Goal: Information Seeking & Learning: Learn about a topic

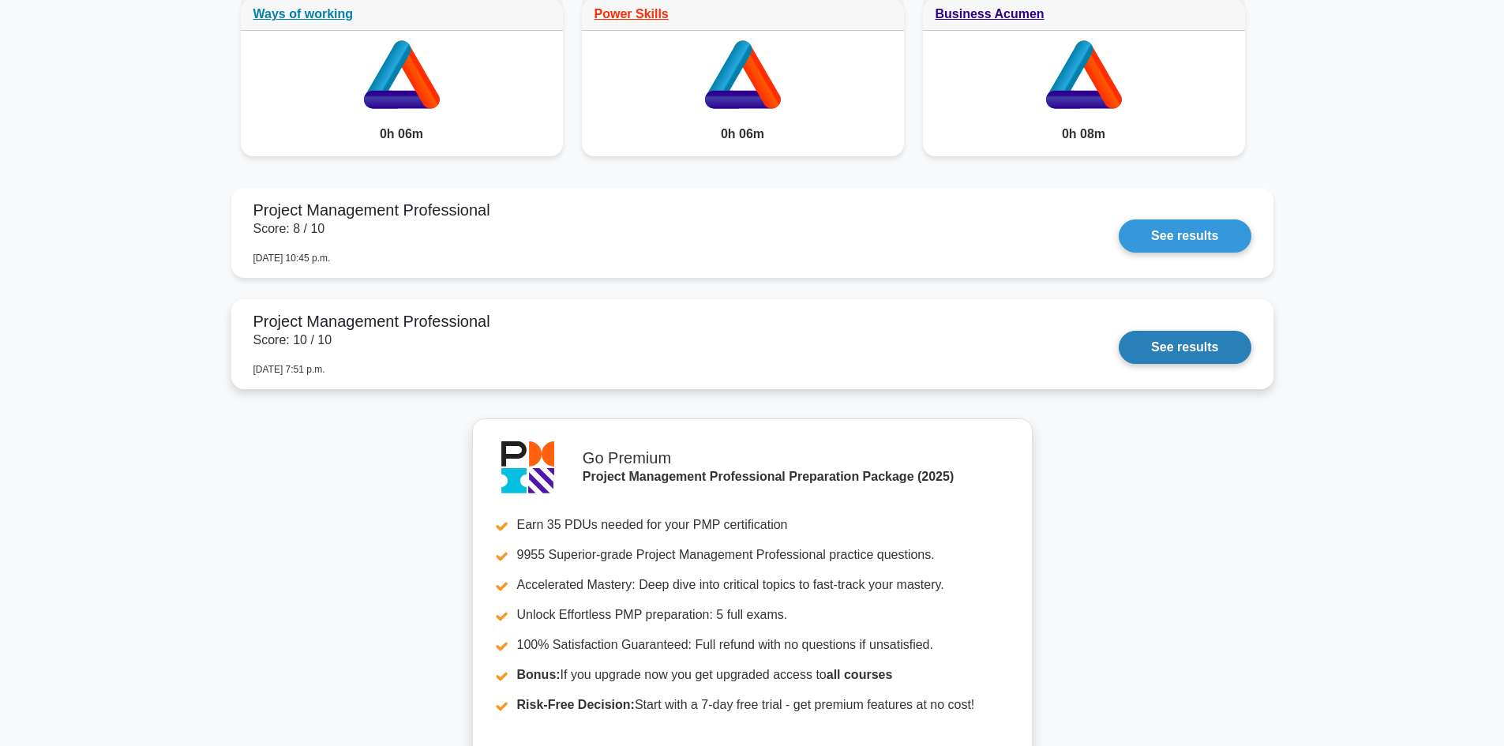
scroll to position [1422, 0]
drag, startPoint x: 1164, startPoint y: 343, endPoint x: 1142, endPoint y: 344, distance: 22.2
click at [1164, 343] on link "See results" at bounding box center [1185, 348] width 132 height 33
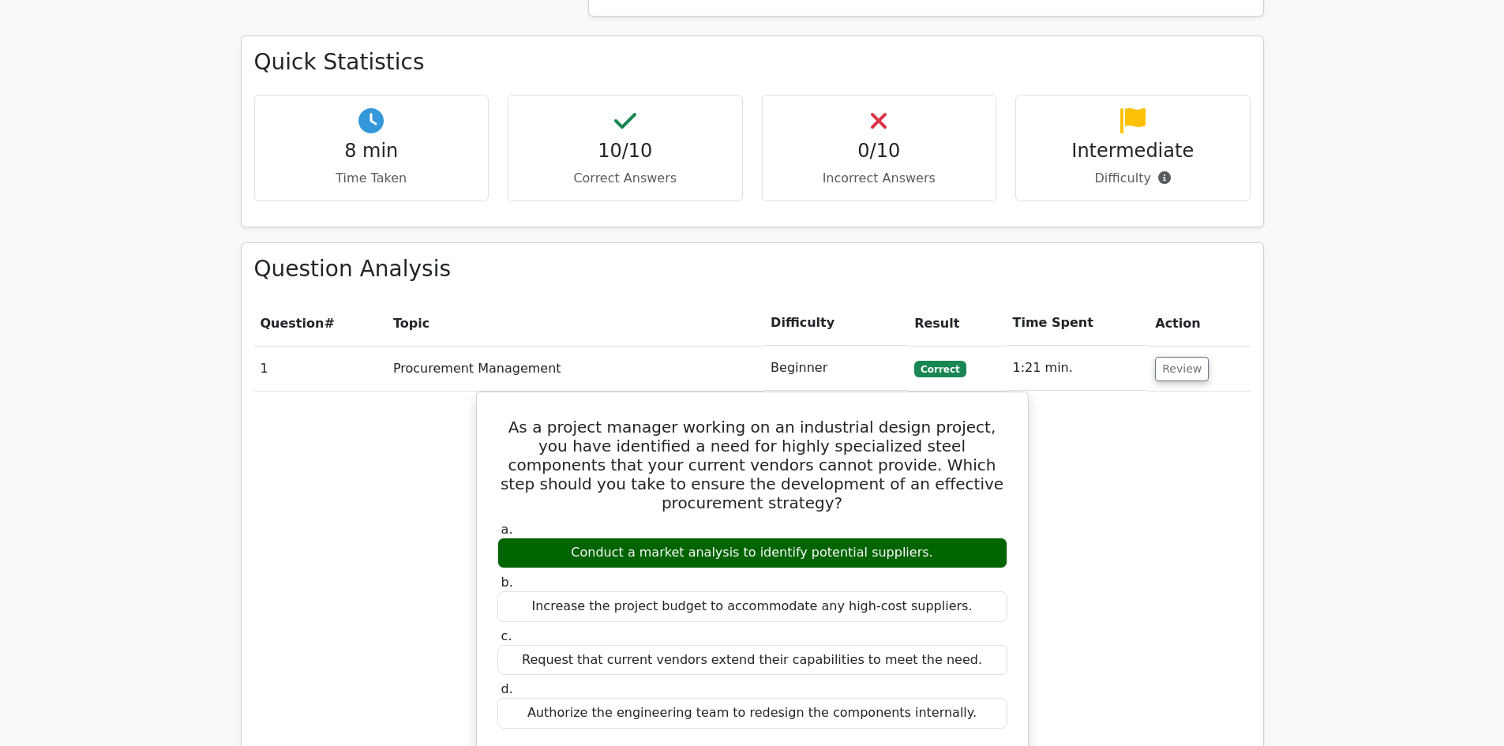
scroll to position [1185, 0]
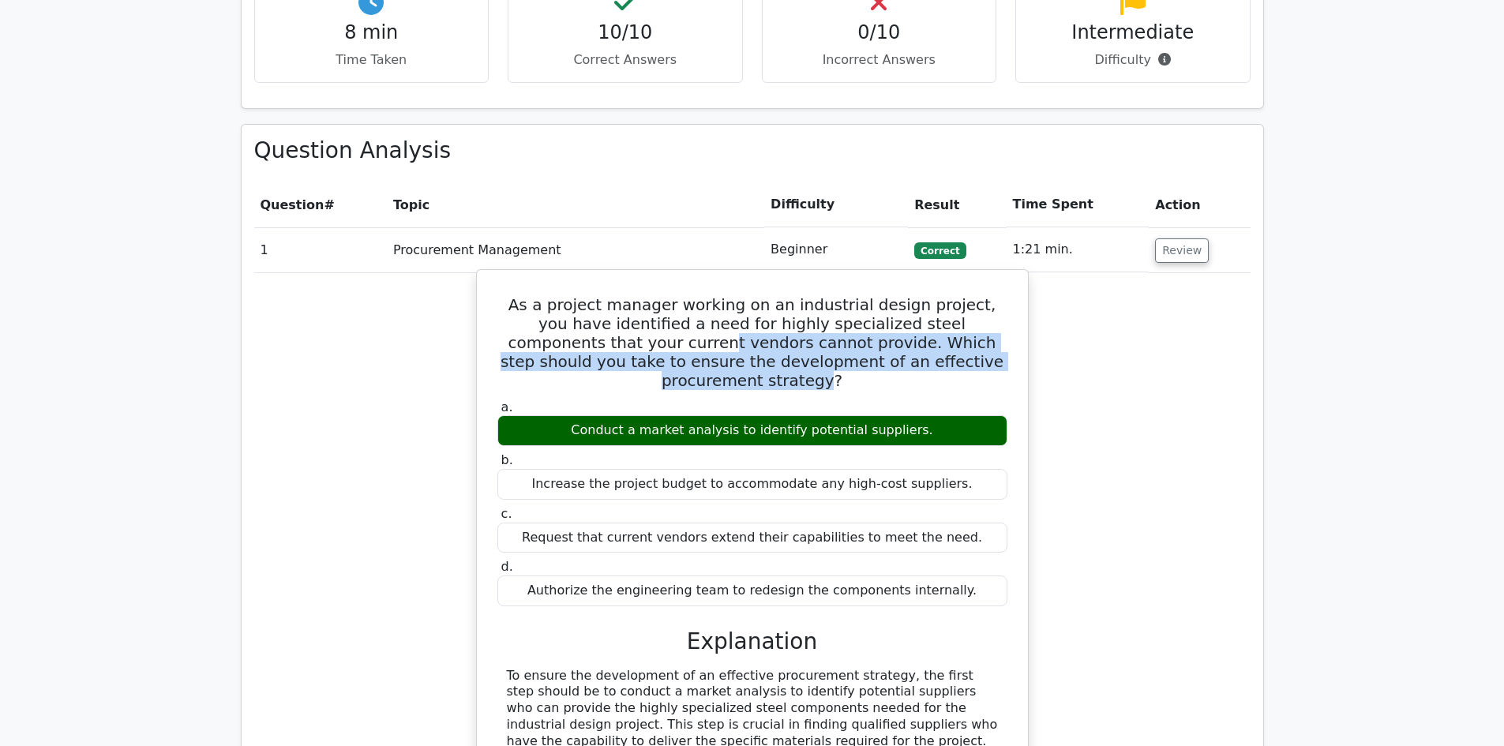
drag, startPoint x: 549, startPoint y: 263, endPoint x: 941, endPoint y: 291, distance: 392.7
click at [941, 295] on h5 "As a project manager working on an industrial design project, you have identifi…" at bounding box center [752, 342] width 513 height 95
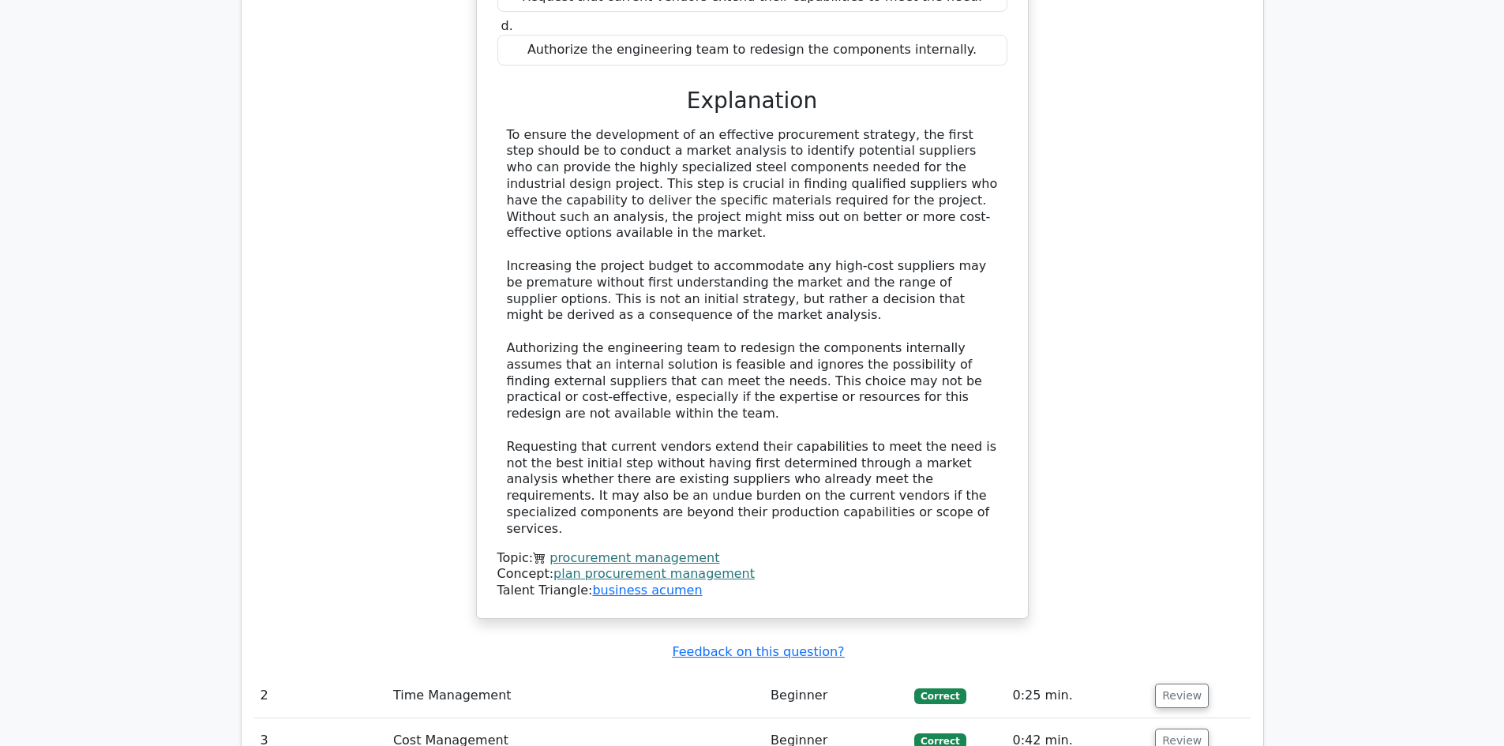
scroll to position [1974, 0]
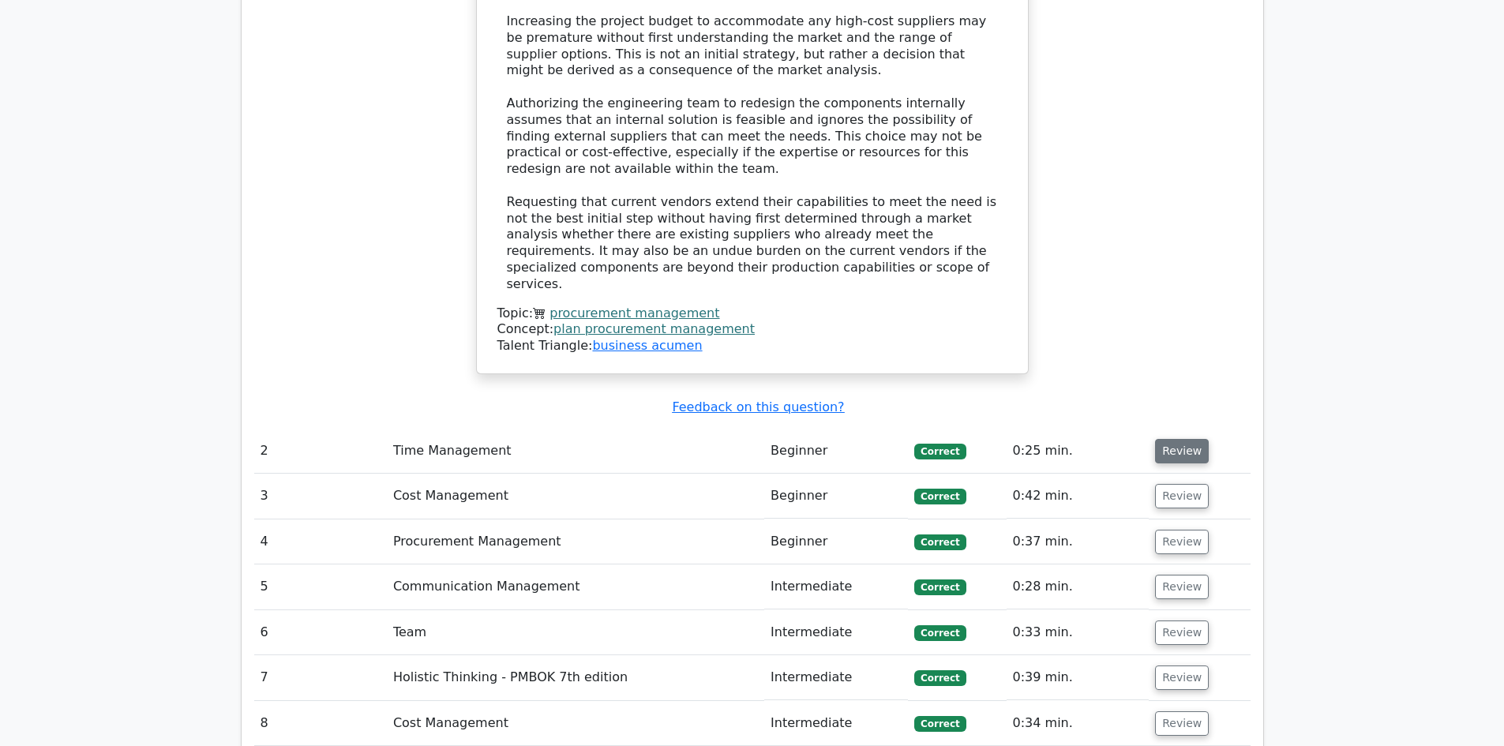
click at [1178, 439] on button "Review" at bounding box center [1182, 451] width 54 height 24
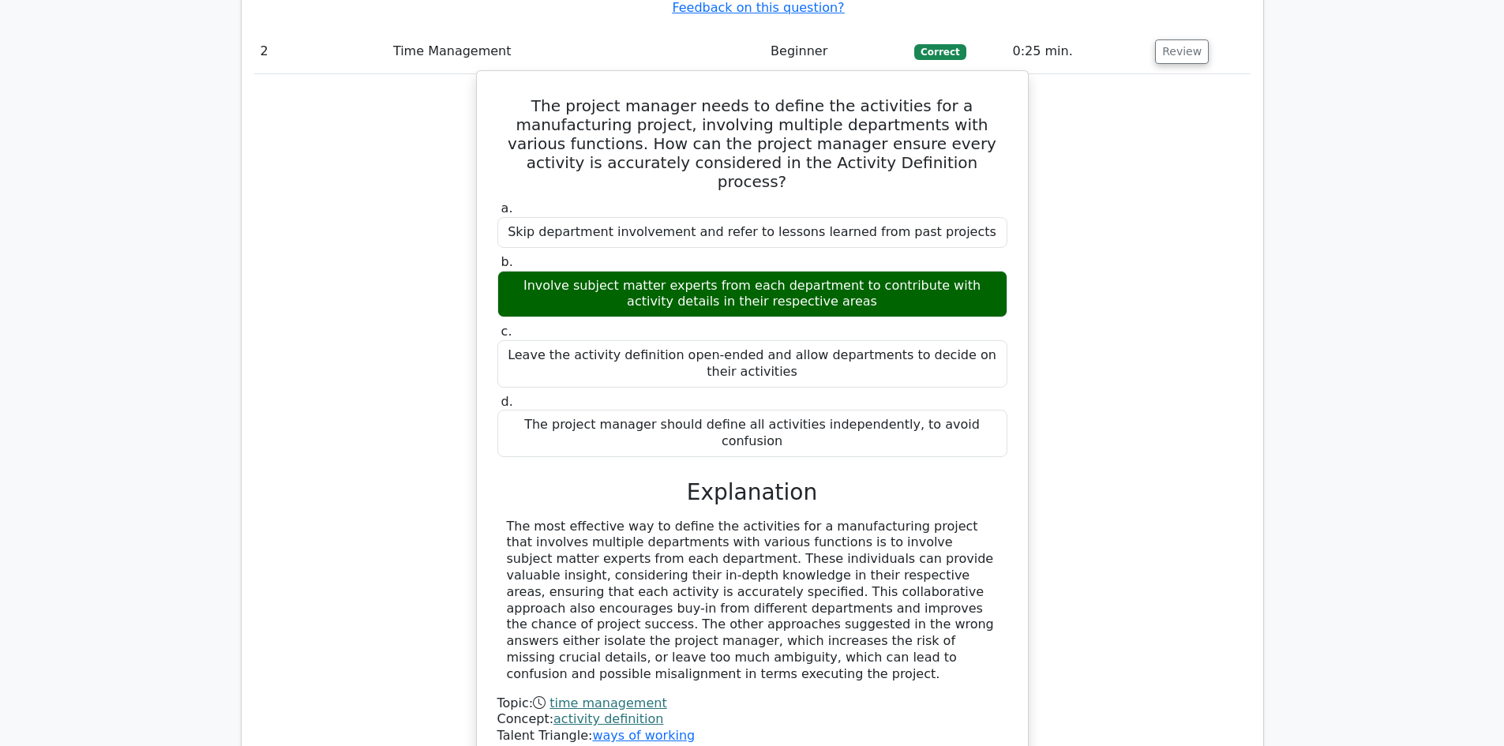
scroll to position [2685, 0]
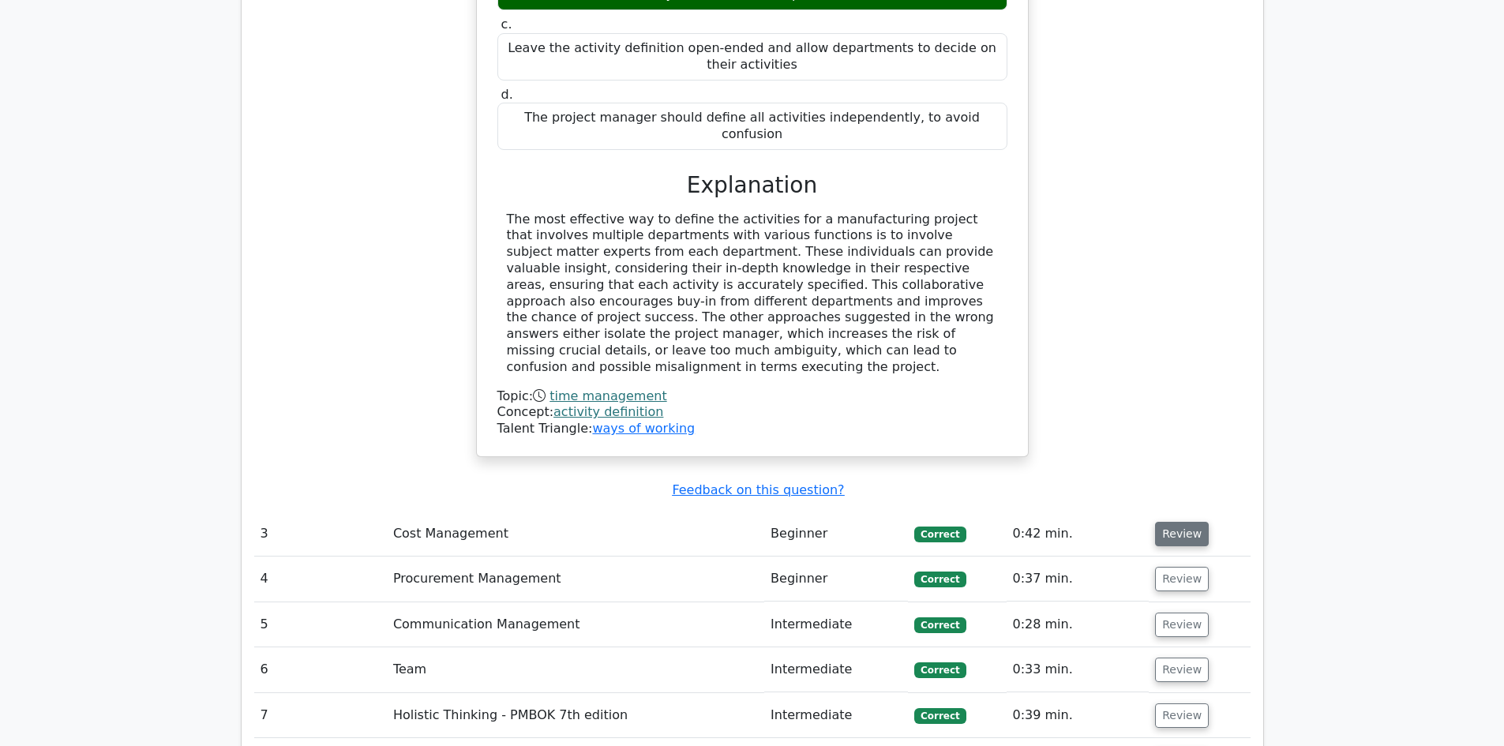
click at [1183, 522] on button "Review" at bounding box center [1182, 534] width 54 height 24
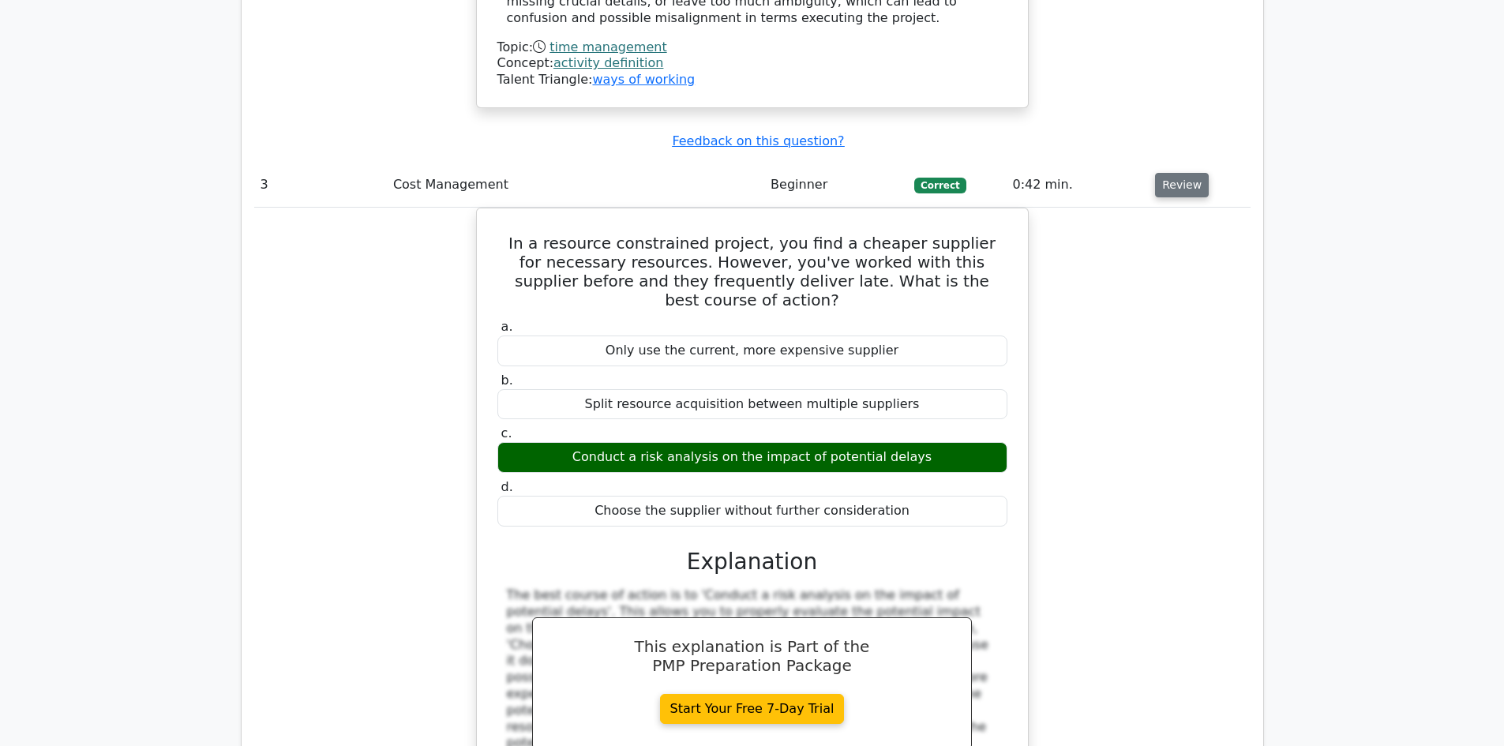
scroll to position [3080, 0]
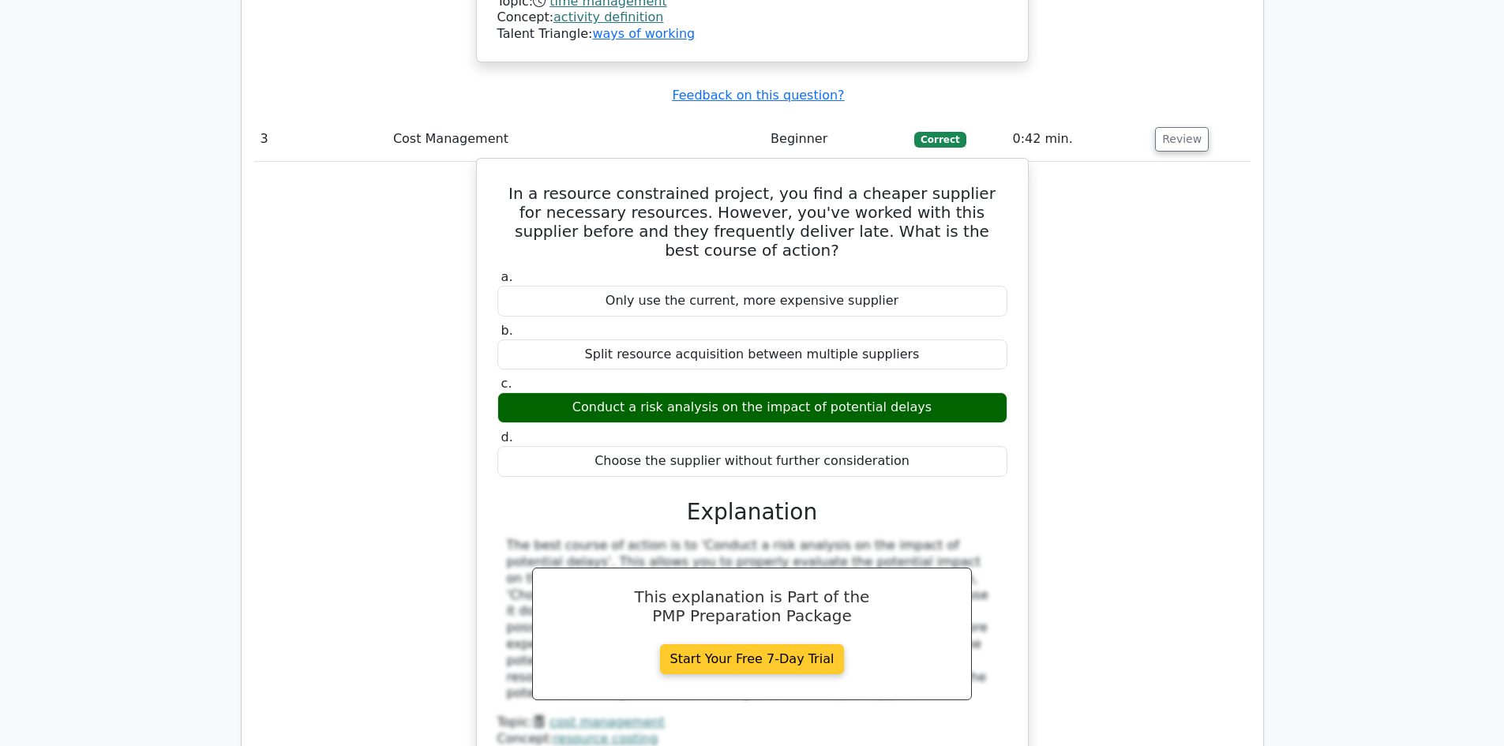
click at [740, 644] on link "Start Your Free 7-Day Trial" at bounding box center [752, 659] width 185 height 30
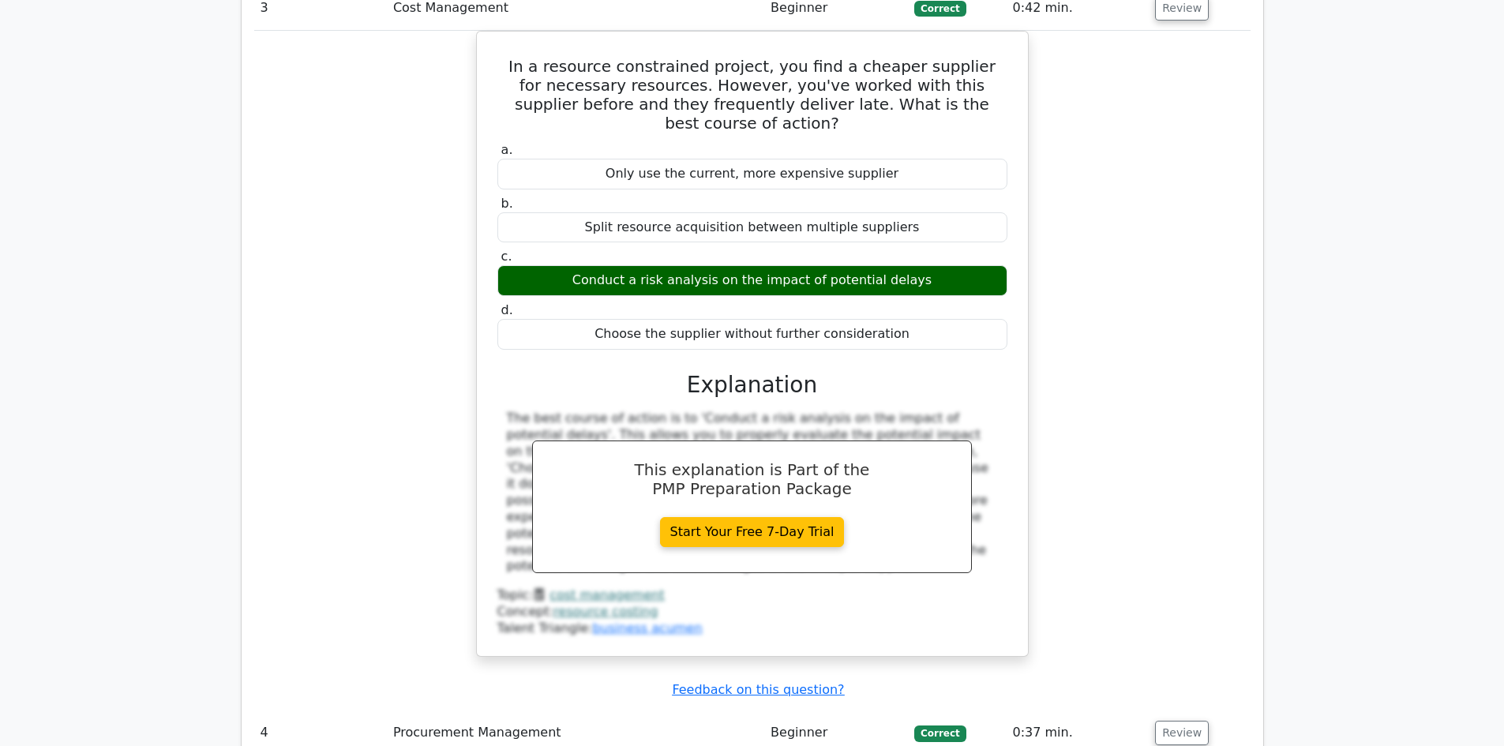
scroll to position [3238, 0]
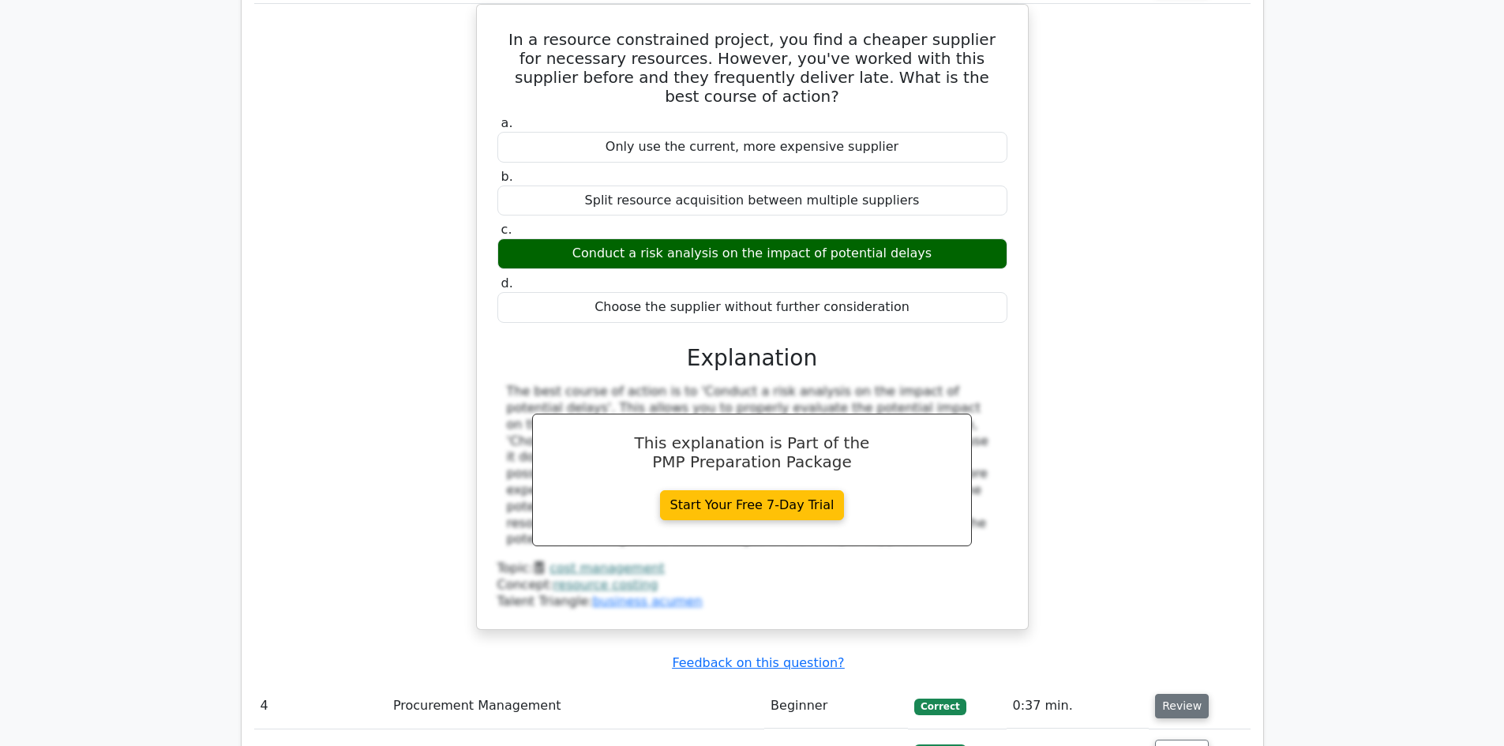
click at [1178, 694] on button "Review" at bounding box center [1182, 706] width 54 height 24
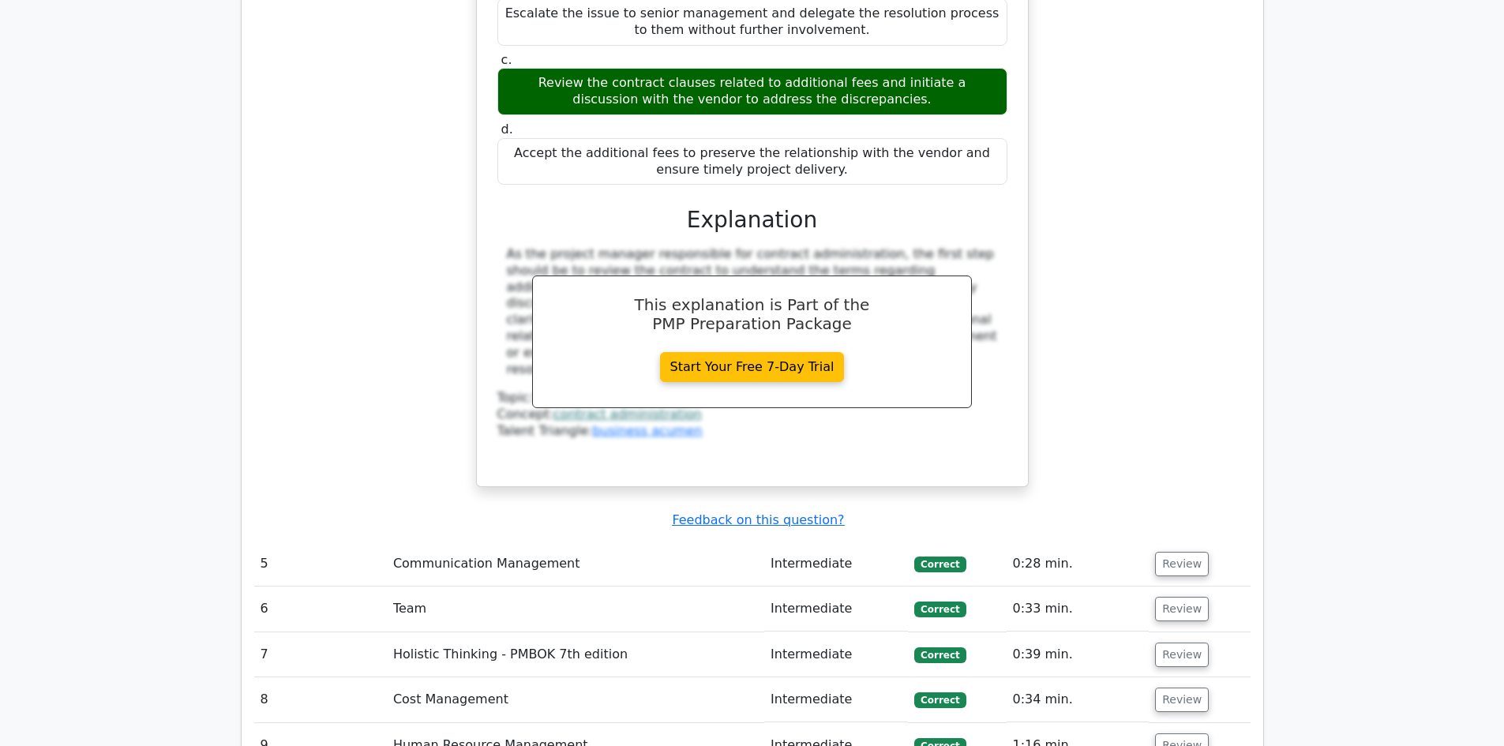
scroll to position [4660, 0]
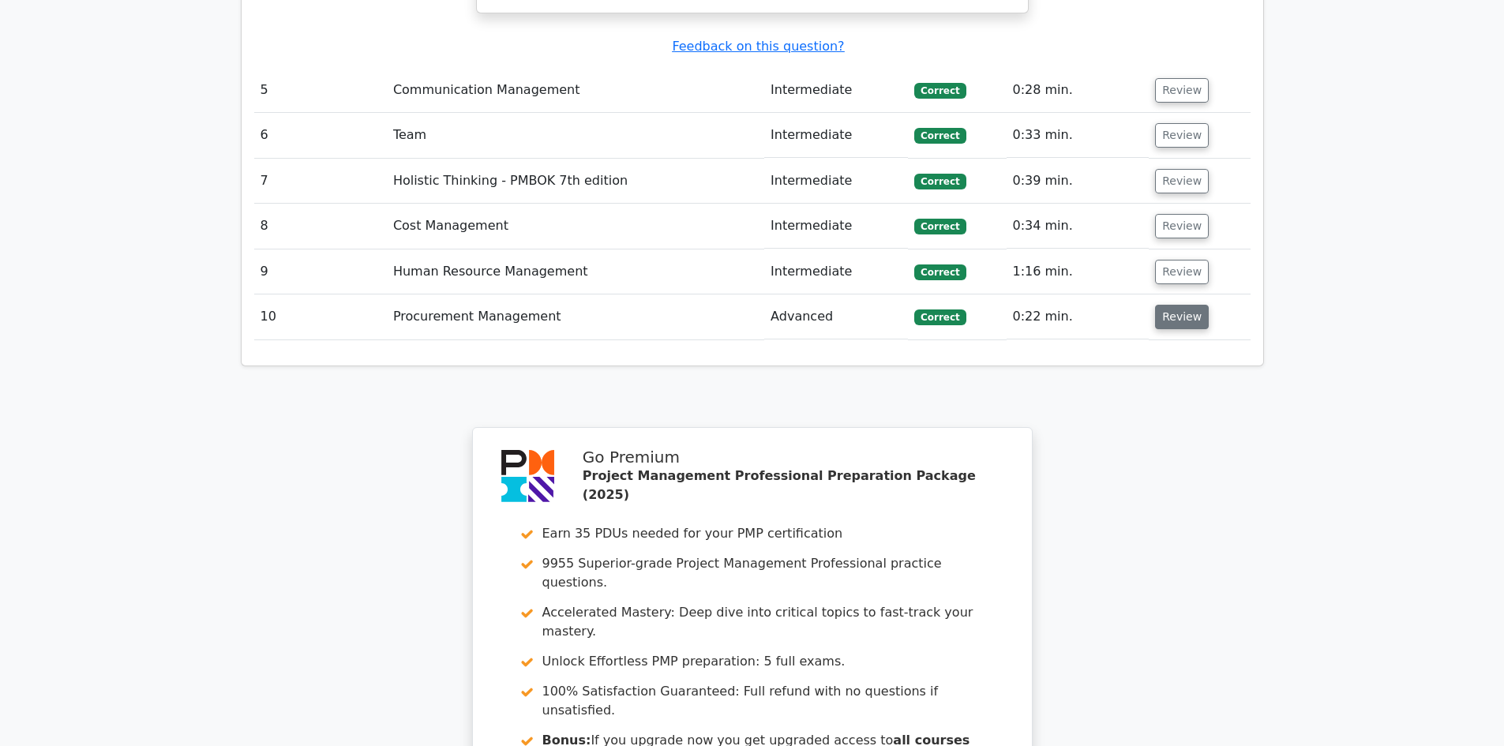
click at [1163, 305] on button "Review" at bounding box center [1182, 317] width 54 height 24
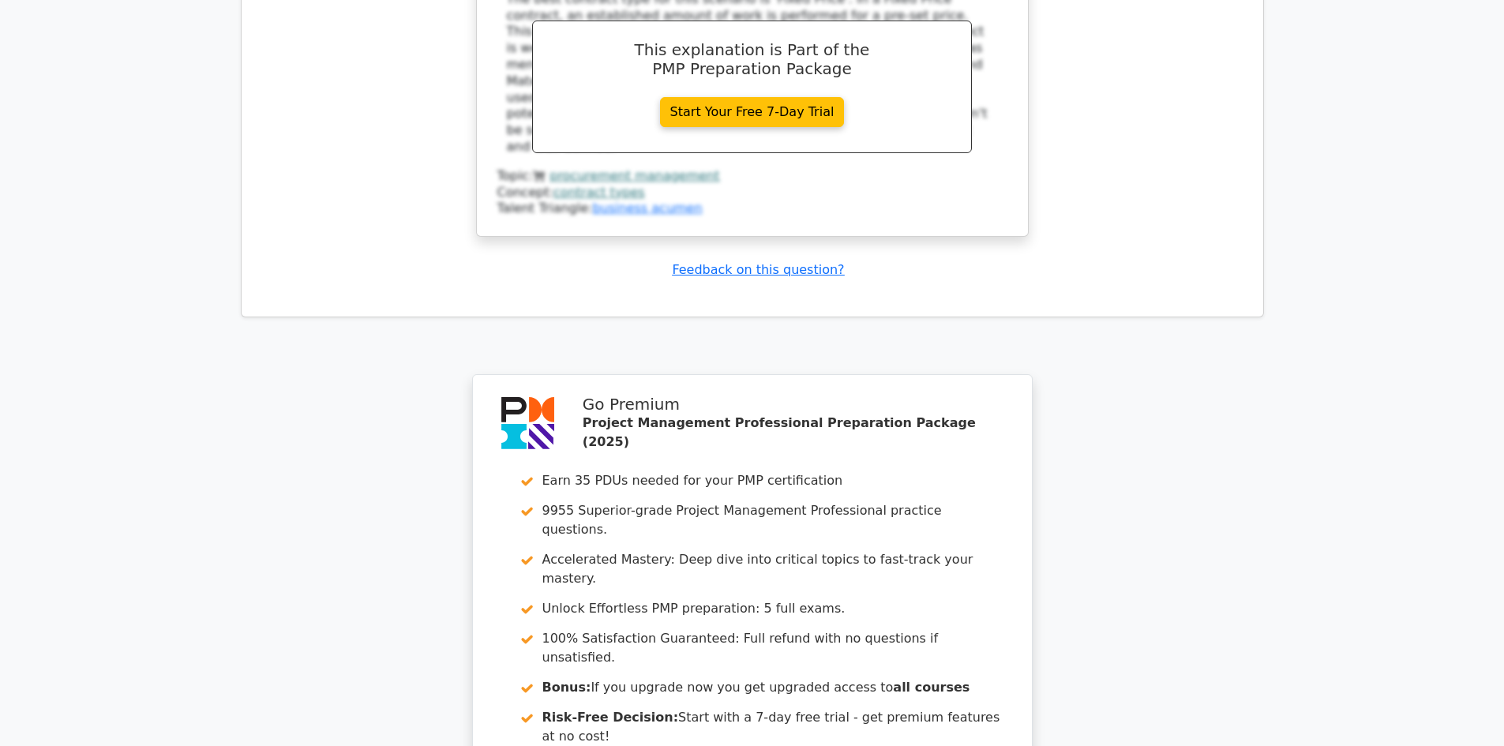
scroll to position [5508, 0]
